Goal: Transaction & Acquisition: Download file/media

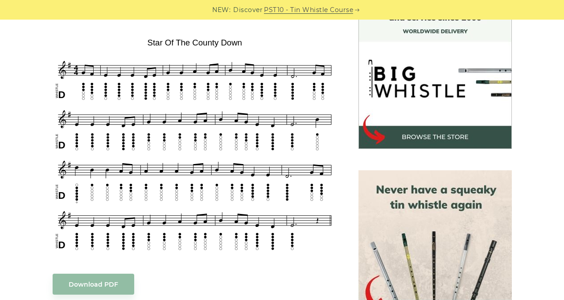
scroll to position [268, 0]
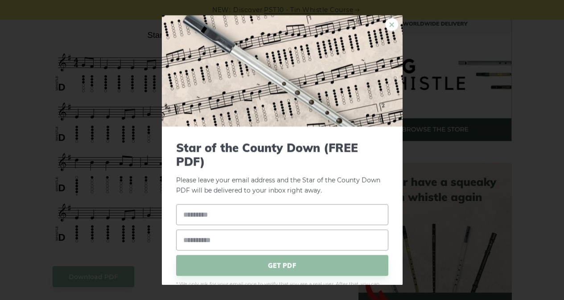
click at [385, 25] on link "×" at bounding box center [391, 24] width 13 height 13
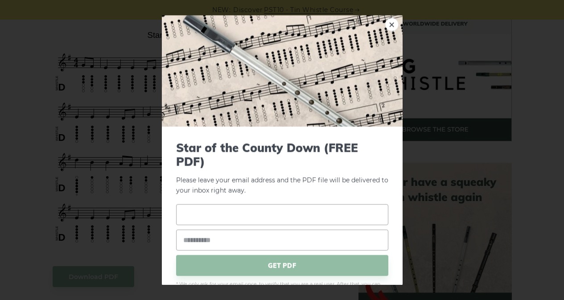
click at [236, 216] on input "text" at bounding box center [282, 215] width 212 height 21
type input "*****"
click at [222, 246] on input "email" at bounding box center [282, 240] width 212 height 21
type input "**********"
click at [272, 268] on span "GET PDF" at bounding box center [282, 266] width 212 height 21
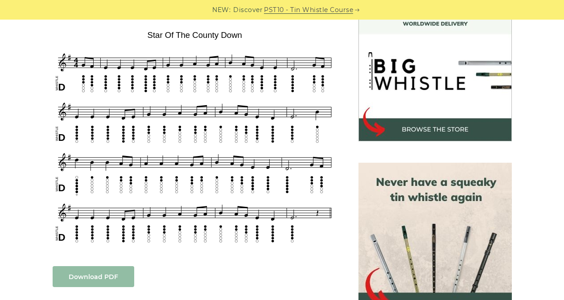
click at [93, 274] on link "Download PDF" at bounding box center [94, 276] width 82 height 21
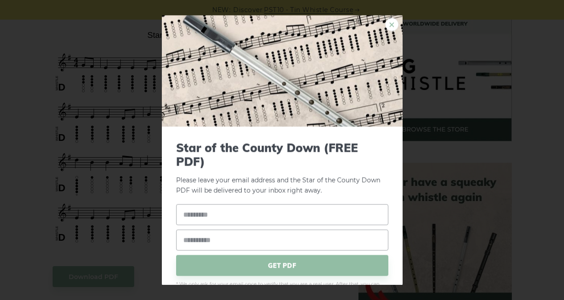
drag, startPoint x: 384, startPoint y: 23, endPoint x: 360, endPoint y: 1, distance: 32.5
click at [385, 22] on link "×" at bounding box center [391, 24] width 13 height 13
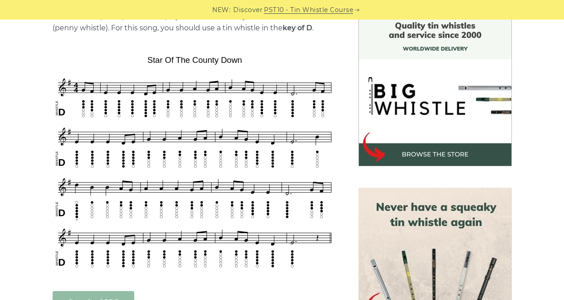
scroll to position [268, 0]
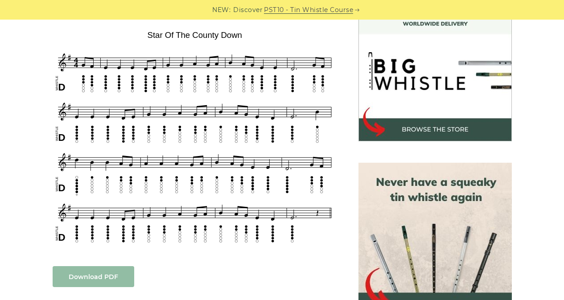
click at [104, 273] on link "Download PDF" at bounding box center [94, 276] width 82 height 21
